Goal: Task Accomplishment & Management: Use online tool/utility

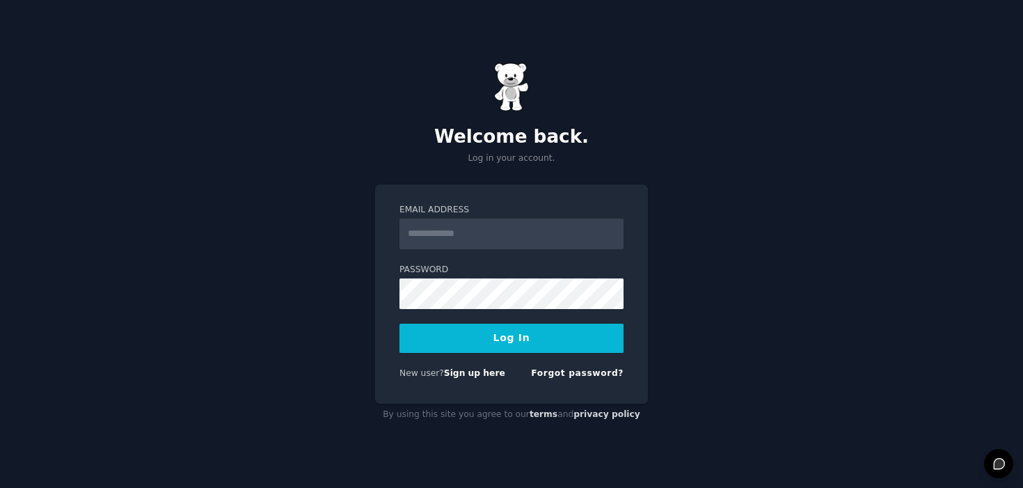
click at [443, 227] on input "Email Address" at bounding box center [512, 234] width 224 height 31
type input "**********"
click at [500, 335] on button "Log In" at bounding box center [512, 338] width 224 height 29
